Goal: Task Accomplishment & Management: Manage account settings

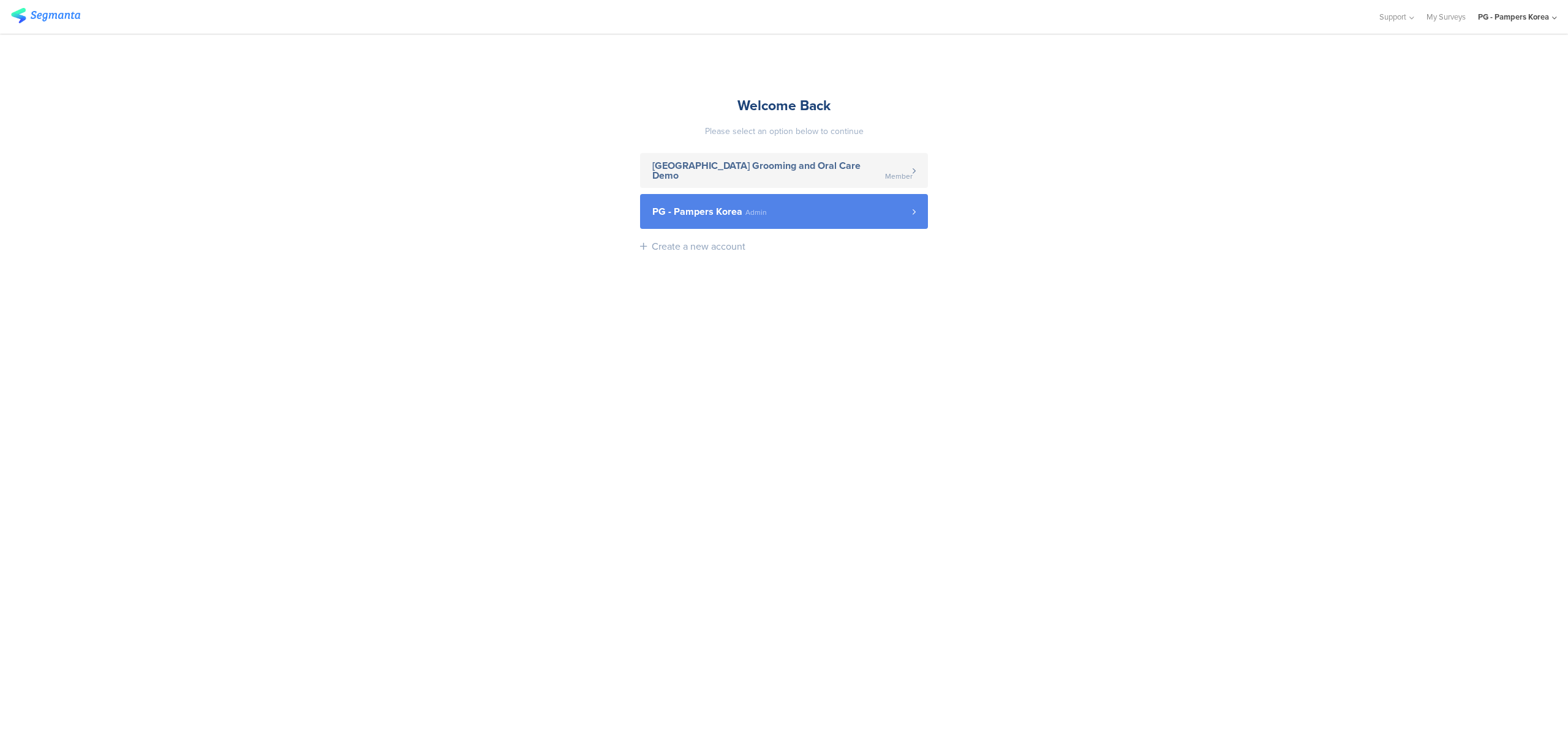
click at [767, 207] on span "PG - Pampers Korea Admin" at bounding box center [782, 212] width 260 height 10
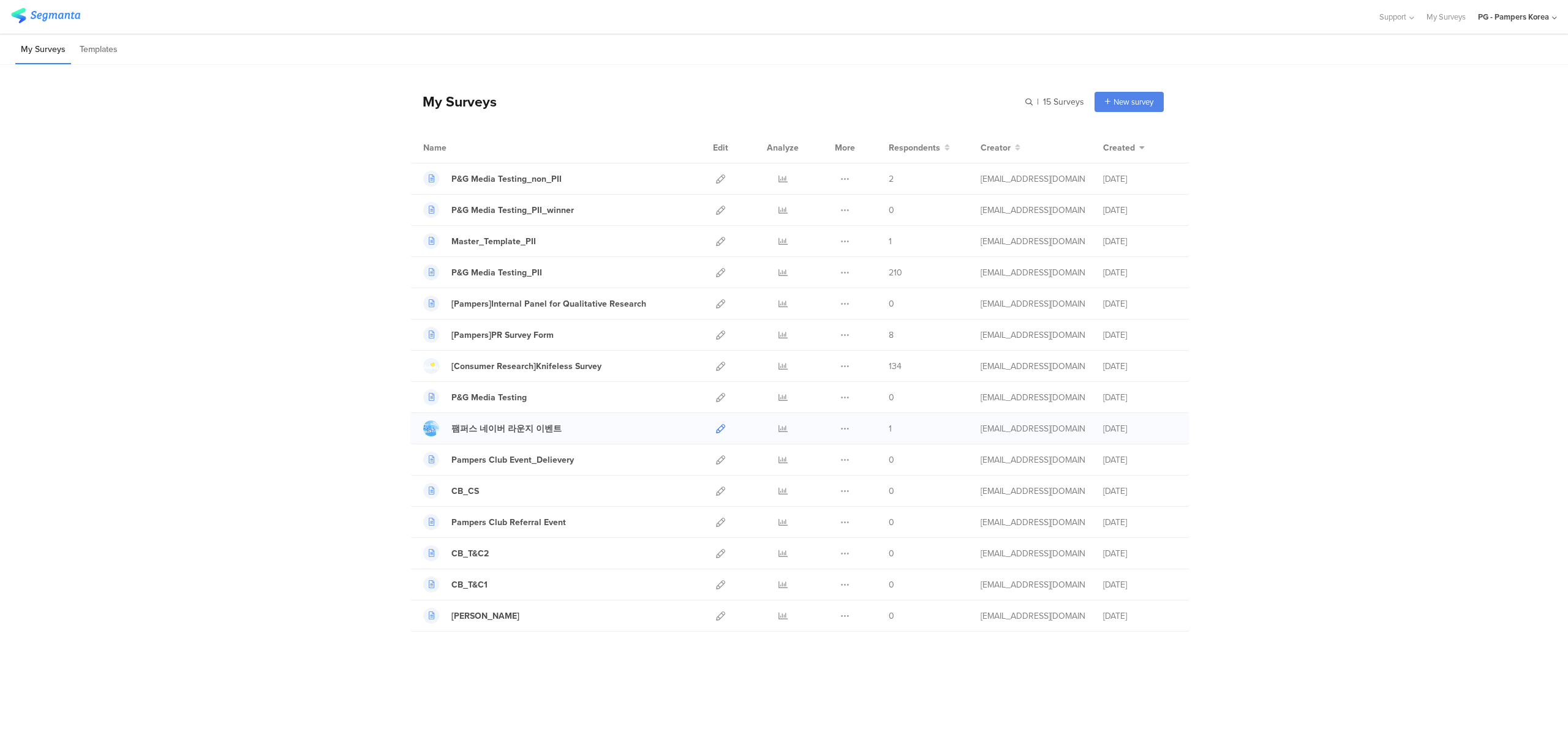
click at [723, 430] on icon at bounding box center [720, 428] width 9 height 9
click at [846, 433] on icon at bounding box center [845, 428] width 9 height 9
click at [779, 430] on icon at bounding box center [783, 428] width 9 height 9
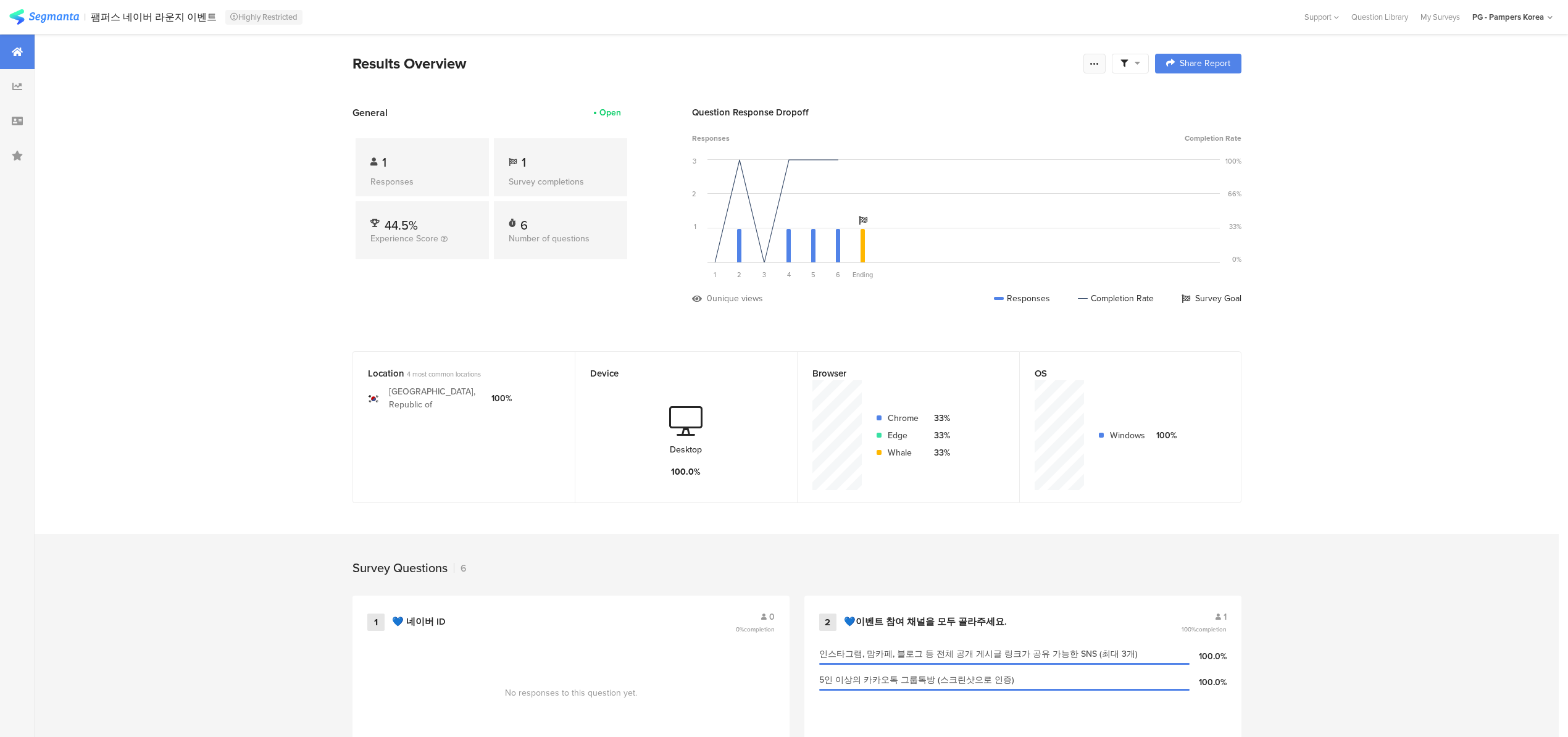
click at [1099, 63] on icon at bounding box center [1095, 64] width 10 height 10
click at [1015, 216] on div "Purge results" at bounding box center [1012, 215] width 197 height 27
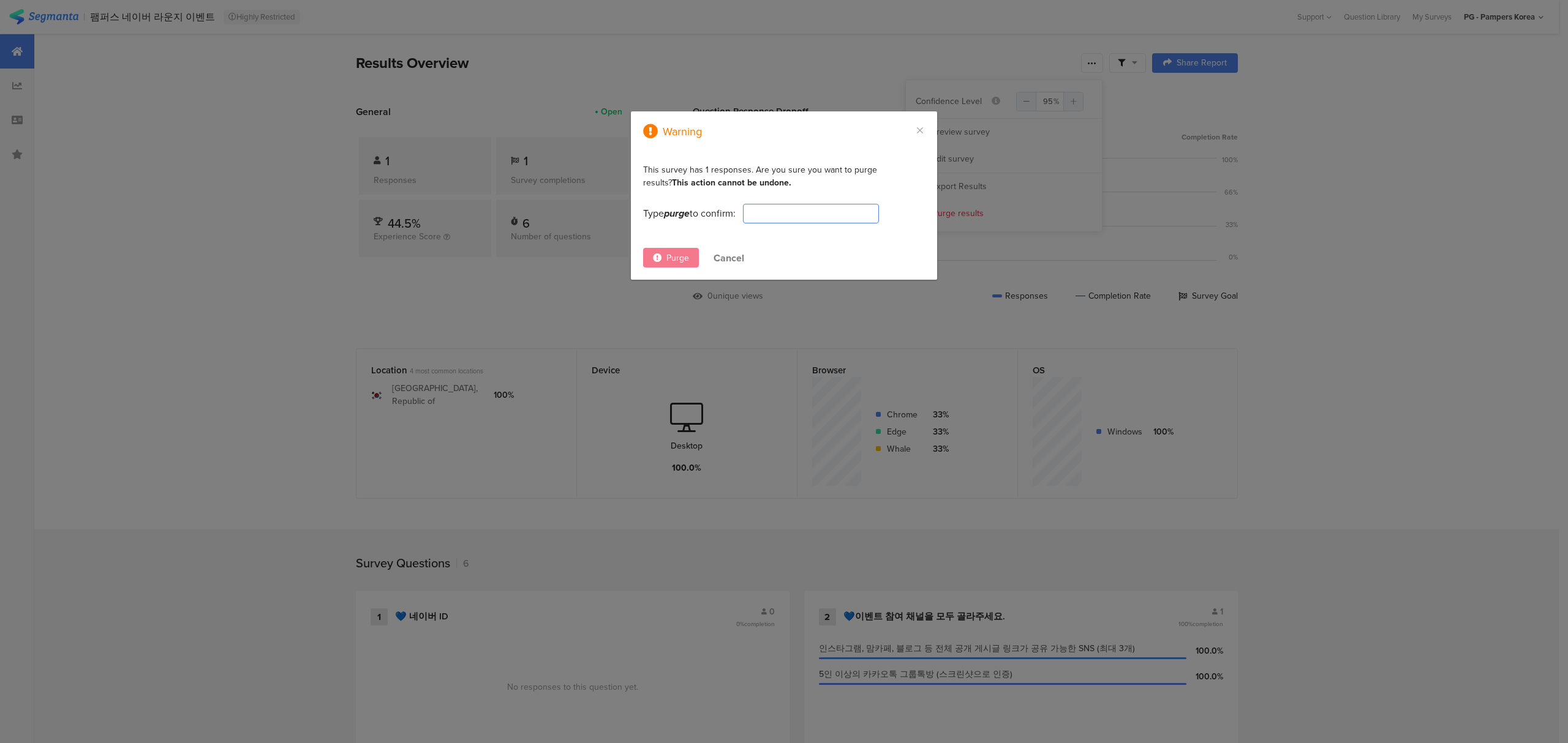
click at [756, 210] on input "dialog" at bounding box center [810, 213] width 136 height 19
type input "purge"
click at [669, 255] on span "Purge" at bounding box center [678, 258] width 23 height 13
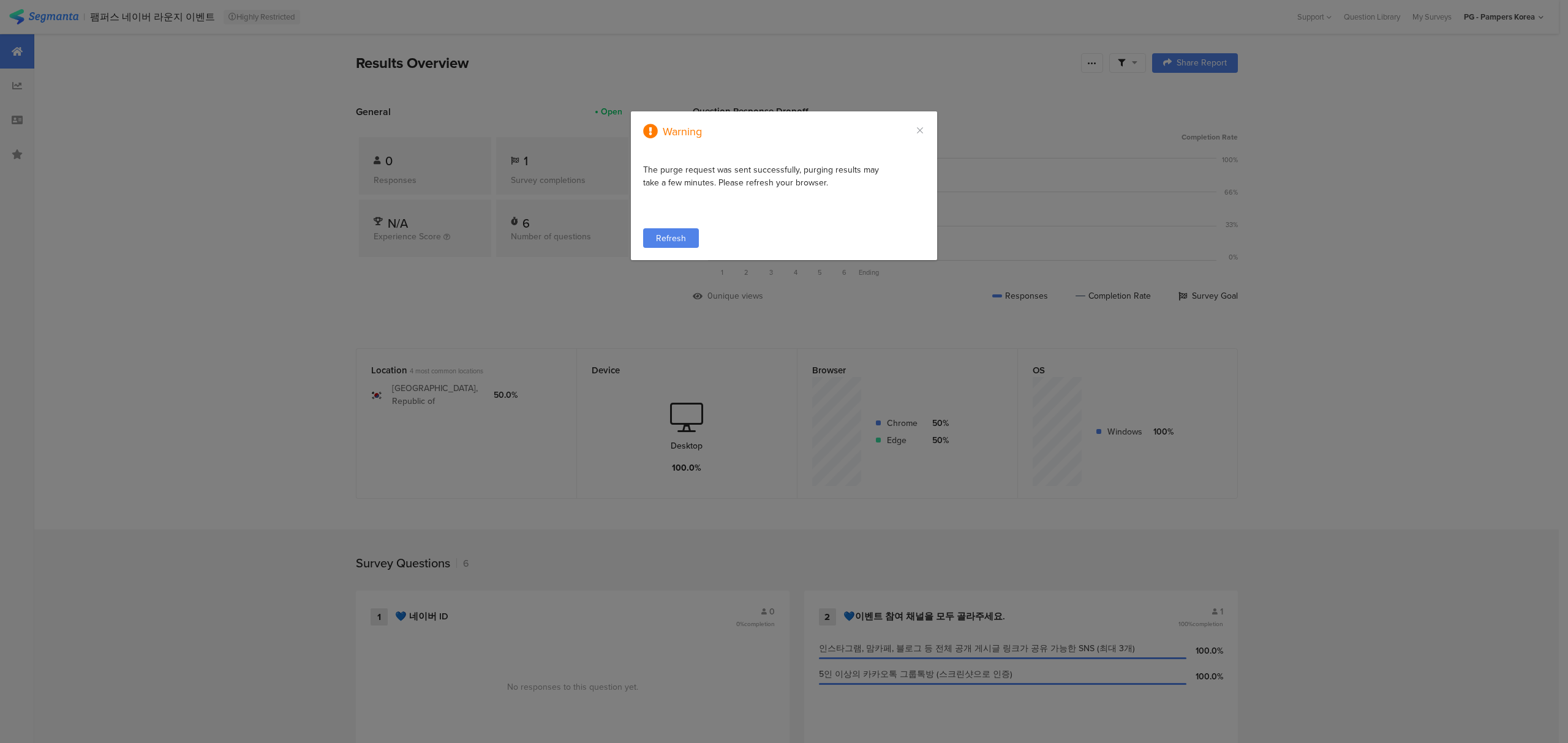
click at [664, 230] on div "Refresh" at bounding box center [671, 238] width 56 height 19
